Goal: Find specific page/section: Find specific page/section

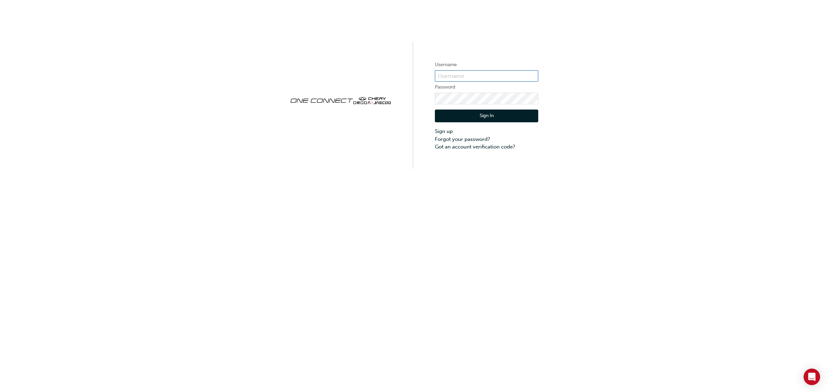
type input "CHAU1368"
click at [514, 115] on button "Sign In" at bounding box center [486, 116] width 103 height 13
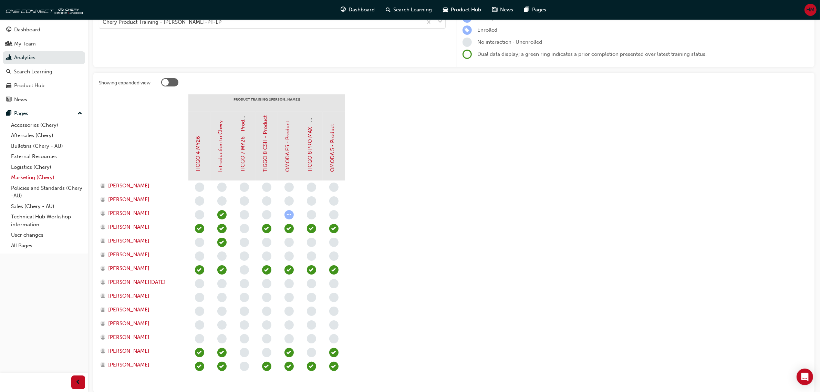
scroll to position [125, 0]
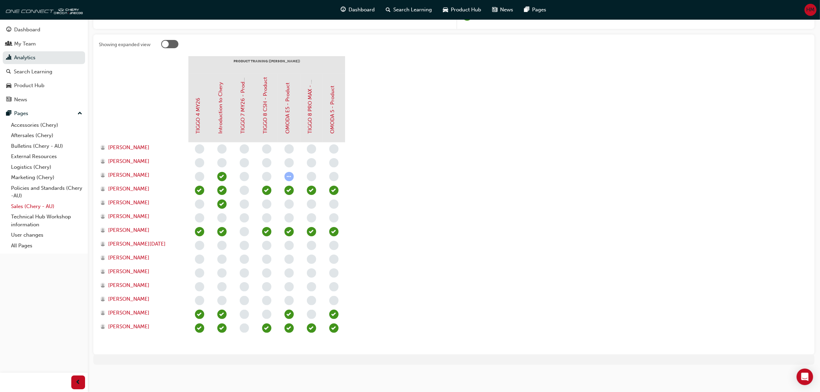
click at [21, 204] on link "Sales (Chery - AU)" at bounding box center [46, 206] width 77 height 11
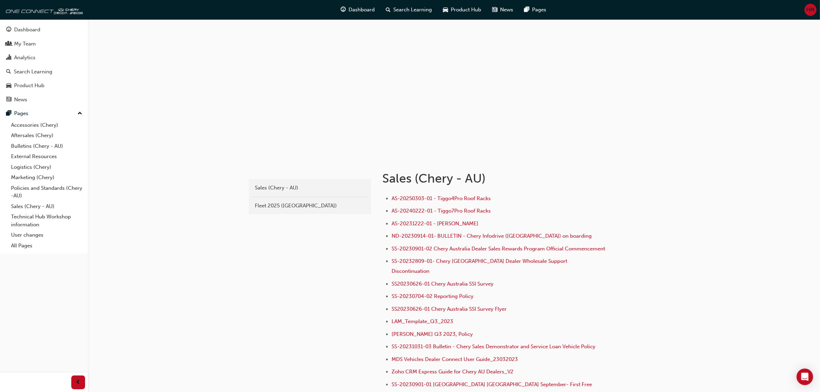
click at [277, 198] on div "Sales (Chery - AU) Fleet 2025 (Chery)" at bounding box center [310, 196] width 123 height 35
click at [276, 204] on div "Fleet 2025 ([GEOGRAPHIC_DATA])" at bounding box center [310, 206] width 110 height 8
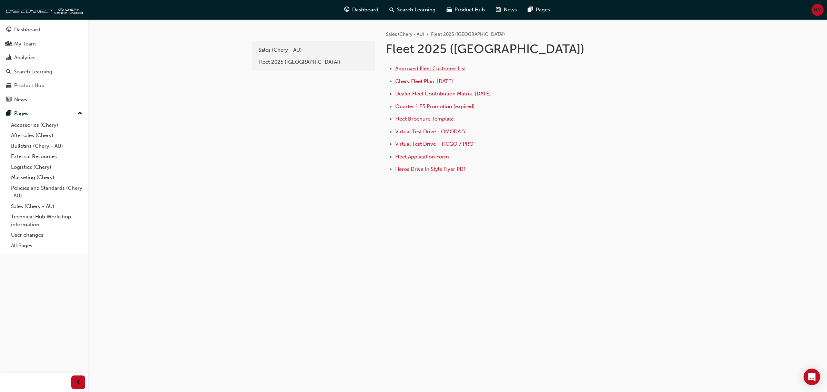
click at [434, 70] on span "Approved Fleet Customer List" at bounding box center [430, 68] width 71 height 6
